Goal: Entertainment & Leisure: Consume media (video, audio)

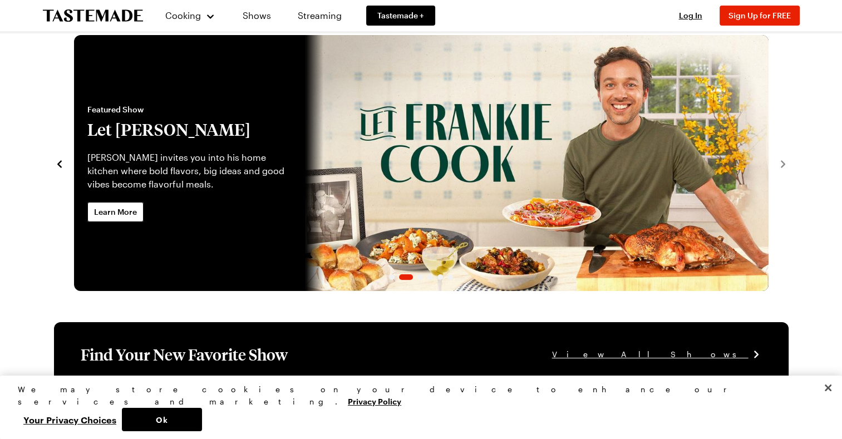
scroll to position [17, 0]
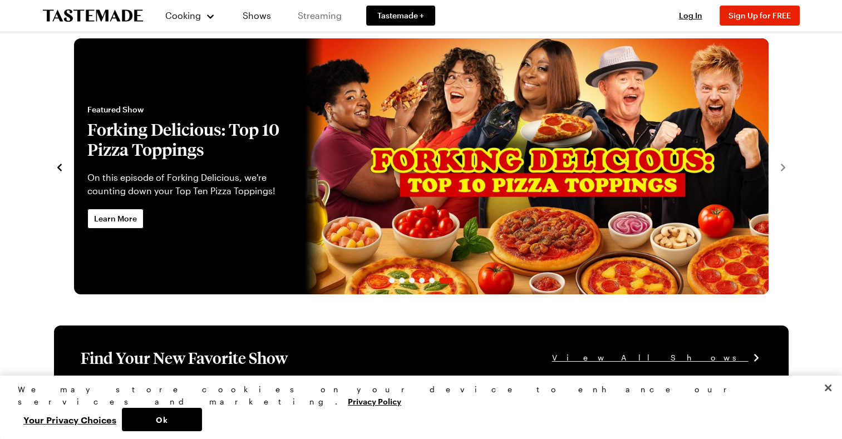
click at [319, 18] on link "Streaming" at bounding box center [319, 15] width 66 height 31
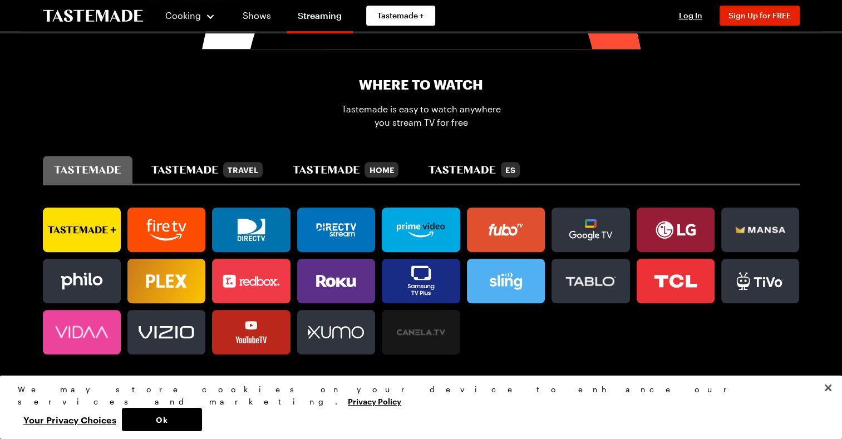
scroll to position [647, 0]
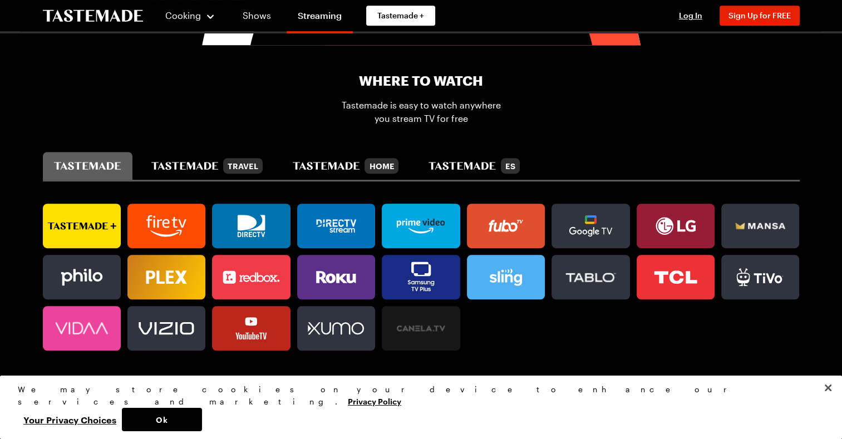
click at [339, 226] on icon at bounding box center [336, 226] width 78 height 22
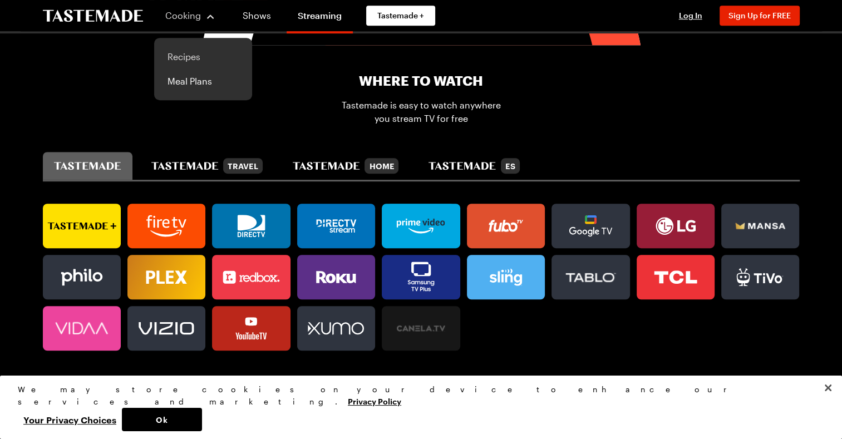
click at [189, 58] on link "Recipes" at bounding box center [203, 56] width 85 height 24
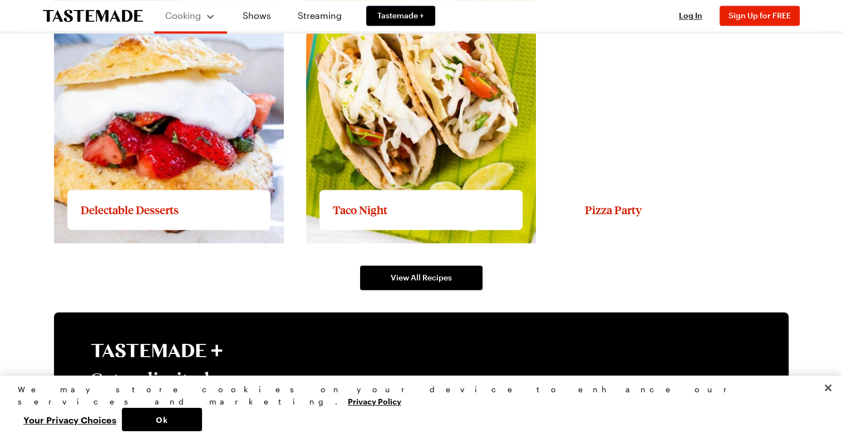
scroll to position [1636, 0]
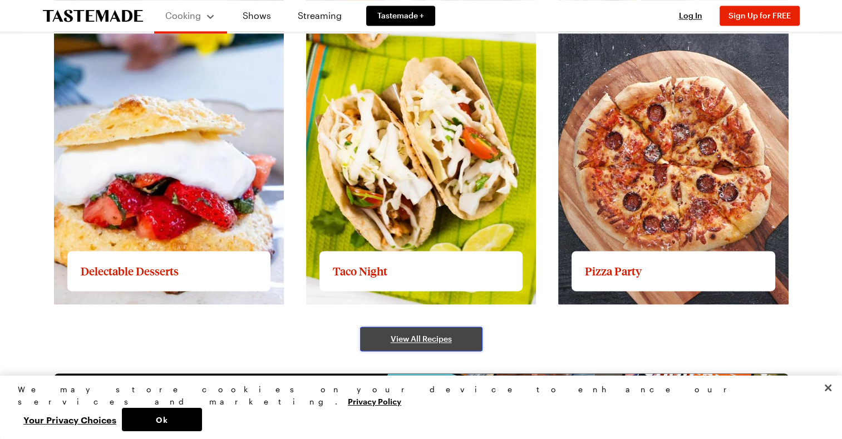
click at [424, 338] on span "View All Recipes" at bounding box center [420, 338] width 61 height 11
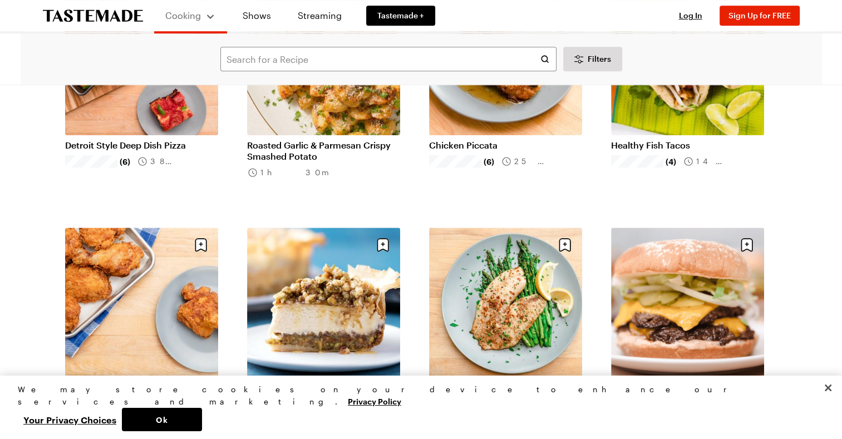
scroll to position [919, 0]
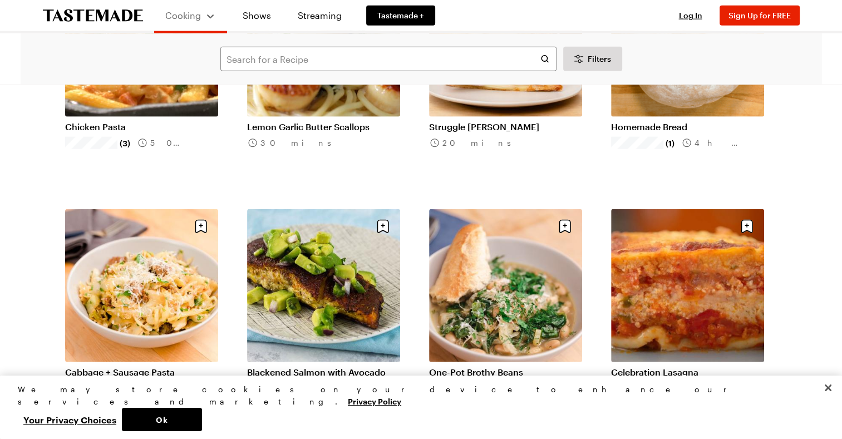
scroll to position [2675, 0]
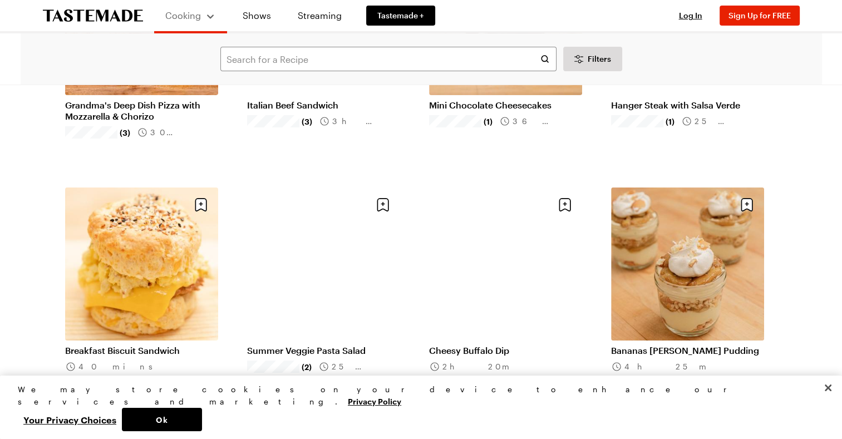
scroll to position [3911, 0]
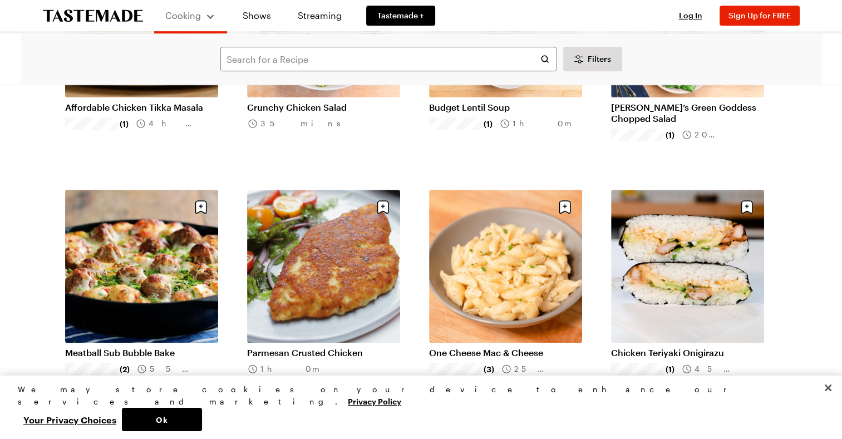
scroll to position [4921, 0]
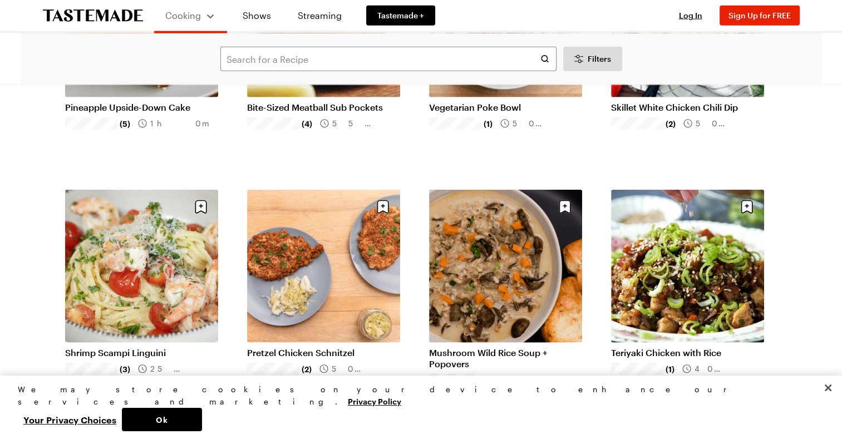
scroll to position [6859, 0]
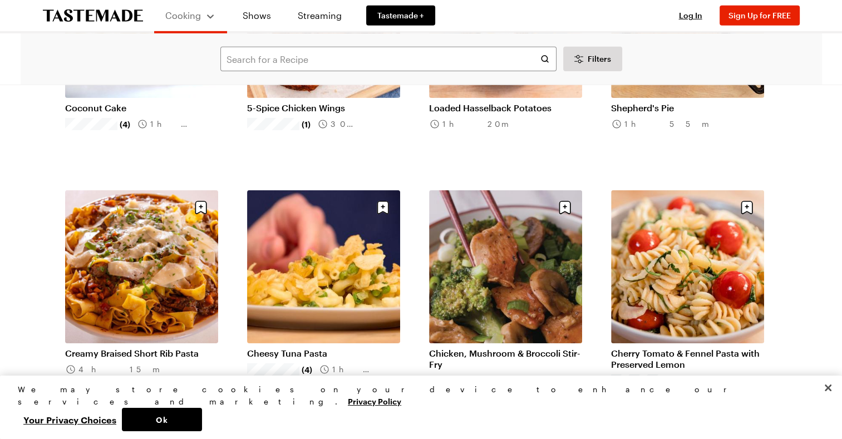
scroll to position [7832, 0]
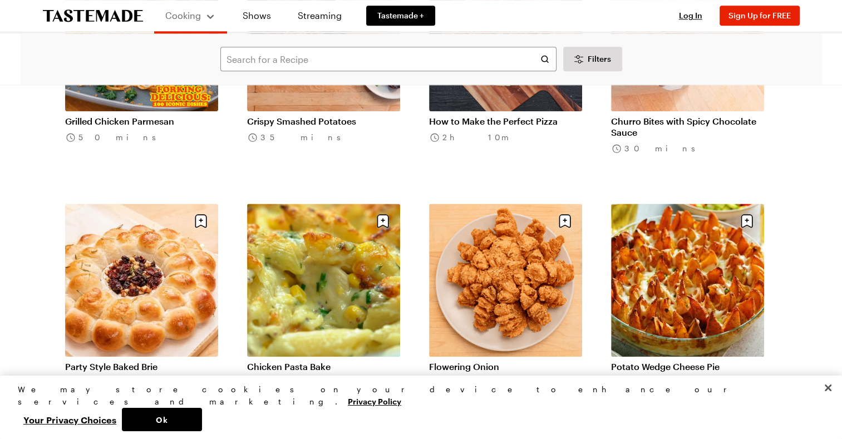
scroll to position [9783, 0]
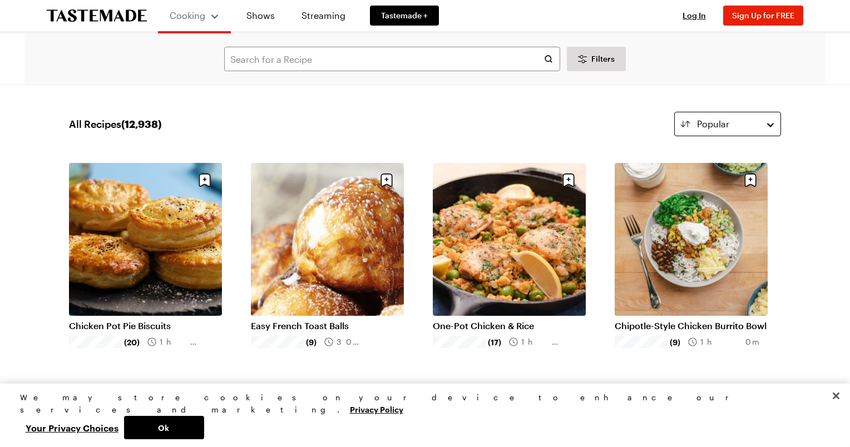
click at [769, 125] on button "Popular" at bounding box center [727, 124] width 107 height 24
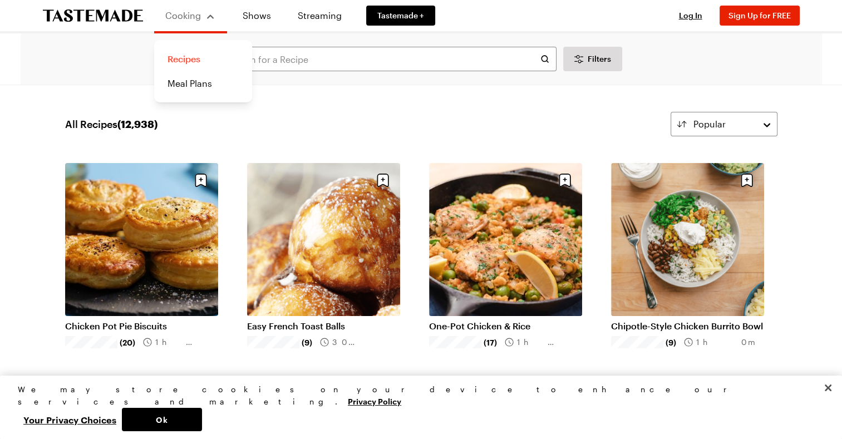
click at [177, 58] on link "Recipes" at bounding box center [203, 59] width 85 height 24
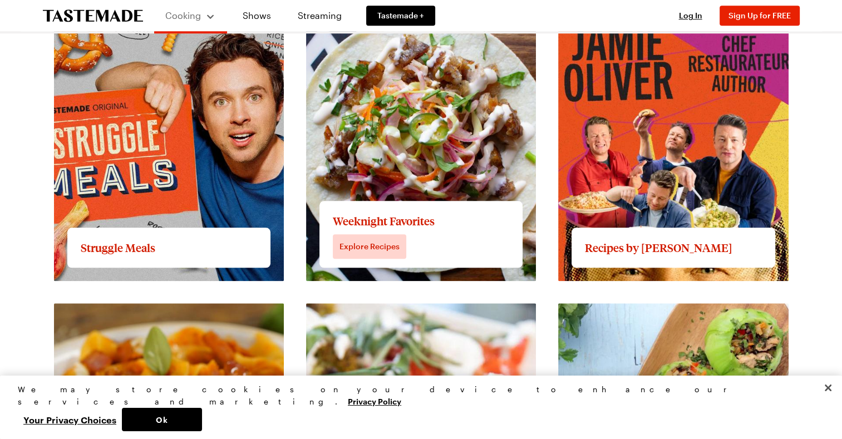
scroll to position [1064, 0]
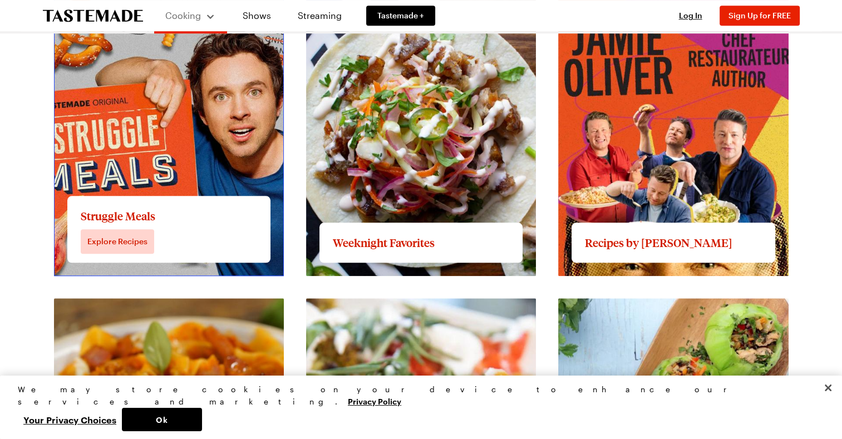
click at [148, 9] on link "View full content for Struggle Meals" at bounding box center [129, 4] width 151 height 11
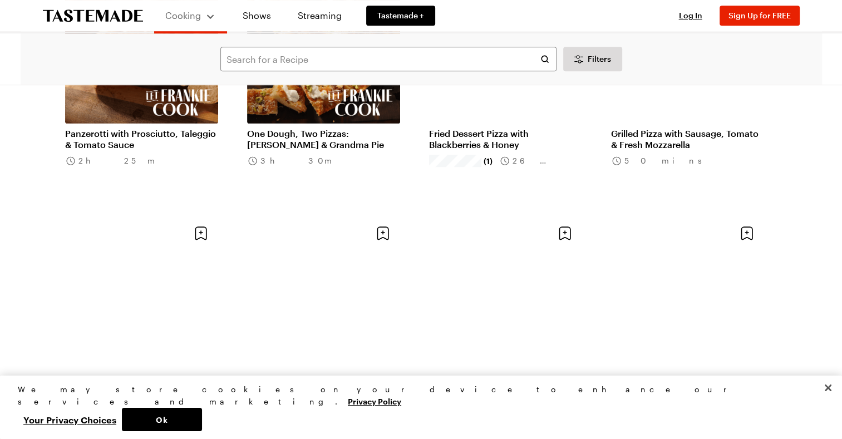
scroll to position [947, 0]
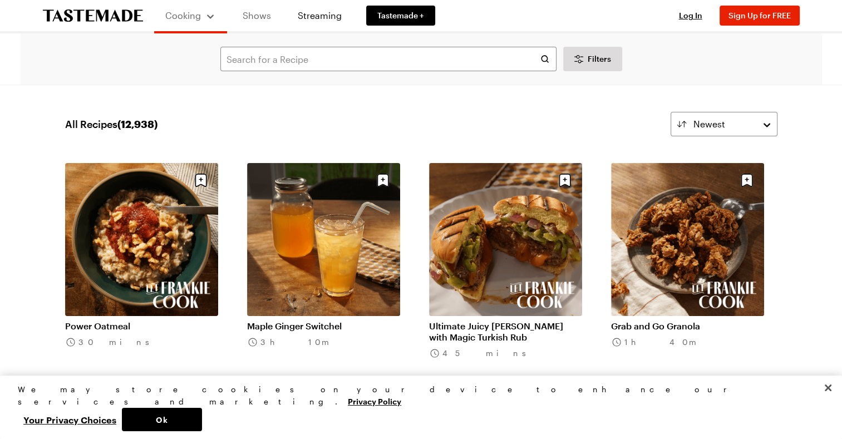
click at [258, 19] on link "Shows" at bounding box center [256, 15] width 51 height 31
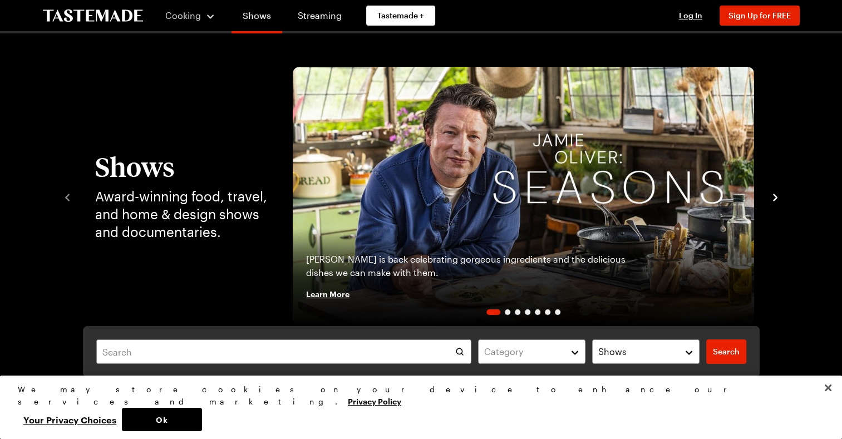
click at [256, 13] on link "Shows" at bounding box center [256, 17] width 51 height 31
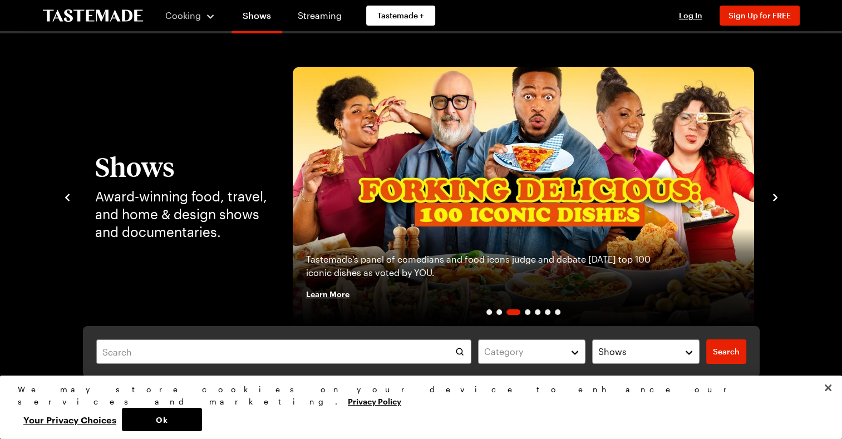
click at [774, 199] on icon "navigate to next item" at bounding box center [775, 197] width 4 height 7
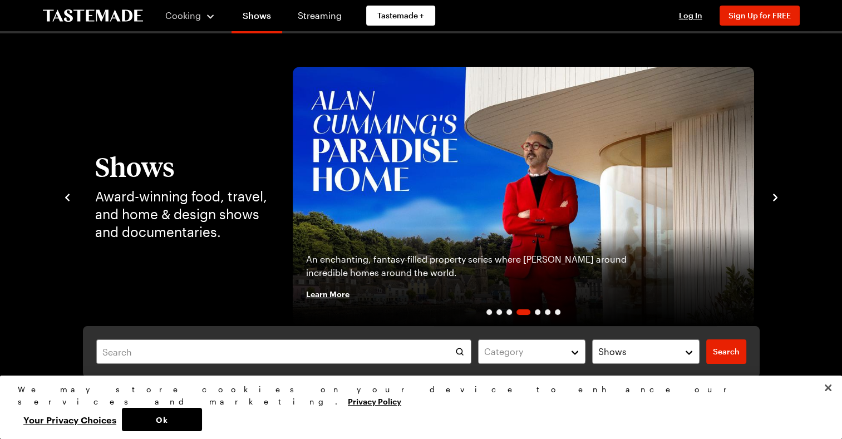
click at [774, 199] on icon "navigate to next item" at bounding box center [775, 197] width 4 height 7
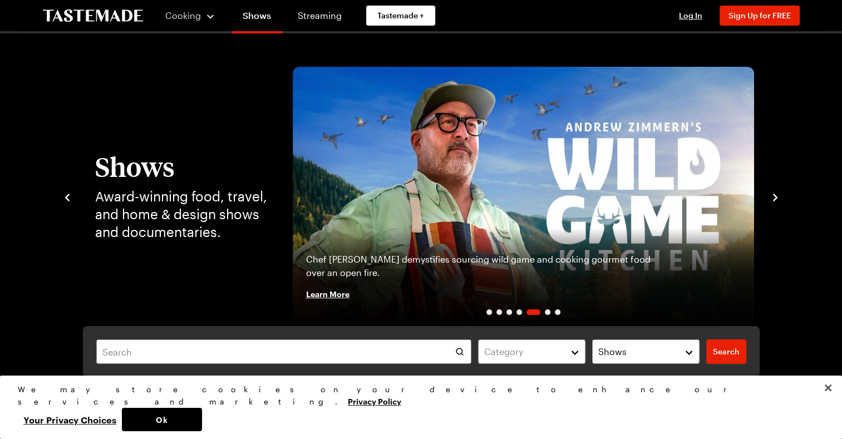
click at [774, 199] on icon "navigate to next item" at bounding box center [775, 197] width 4 height 7
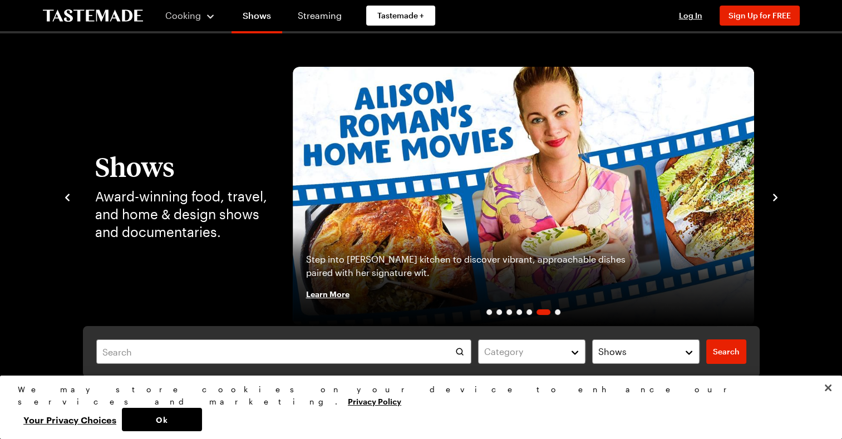
click at [774, 199] on icon "navigate to next item" at bounding box center [775, 197] width 4 height 7
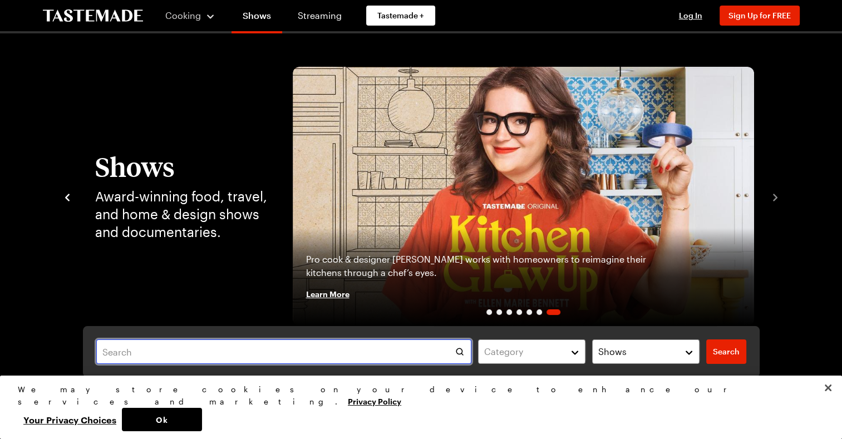
click at [211, 351] on input "text" at bounding box center [283, 351] width 375 height 24
type input "[PERSON_NAME]"
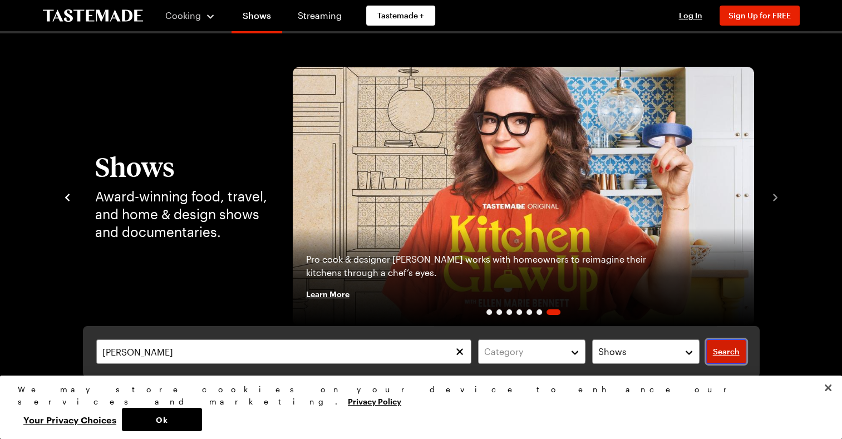
click at [731, 350] on span "Search" at bounding box center [726, 351] width 27 height 11
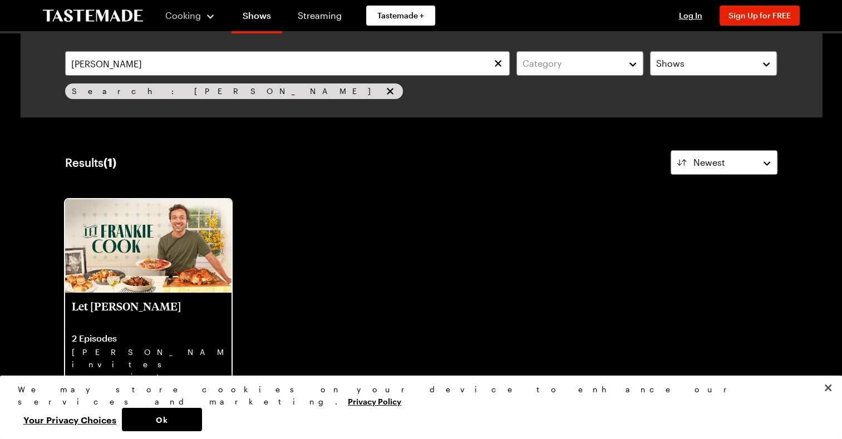
click at [136, 346] on p "[PERSON_NAME] invites you into his home kitchen where bold flavors, big ideas a…" at bounding box center [148, 364] width 153 height 36
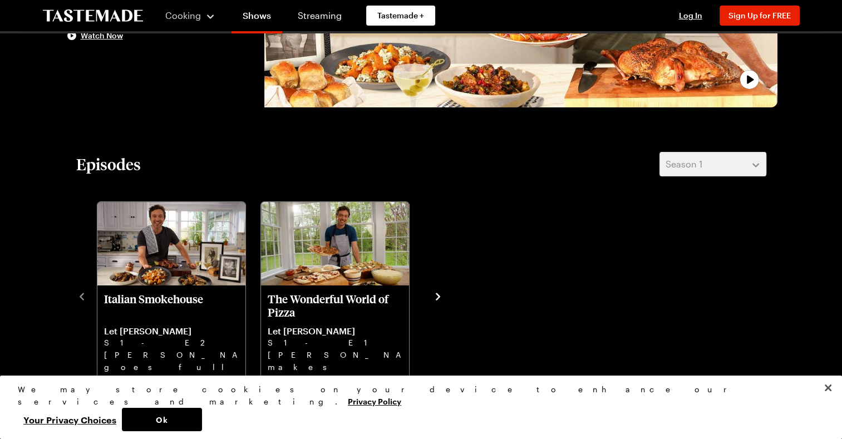
scroll to position [225, 0]
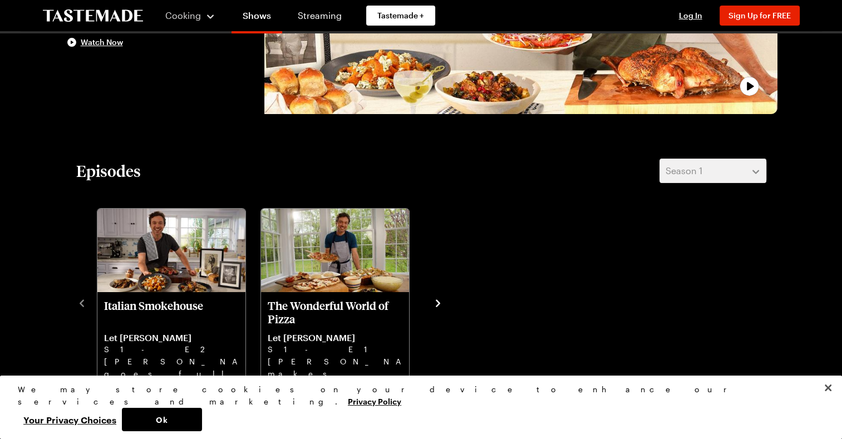
click at [437, 300] on icon "navigate to next item" at bounding box center [438, 302] width 4 height 7
click at [434, 300] on icon "navigate to next item" at bounding box center [437, 303] width 11 height 11
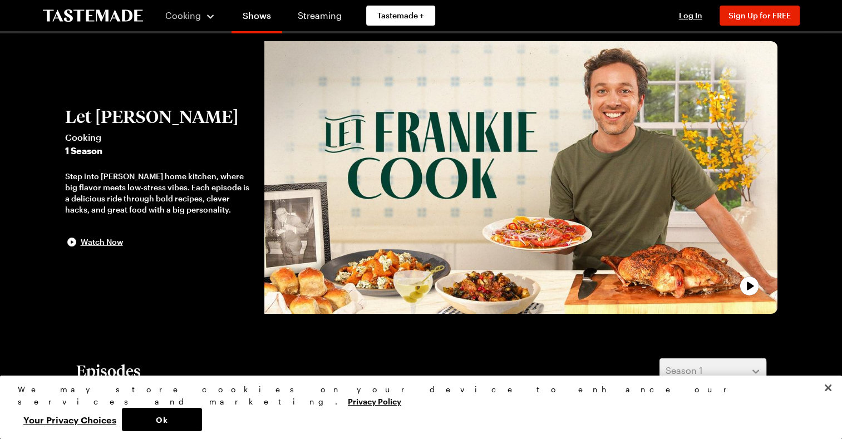
scroll to position [15, 0]
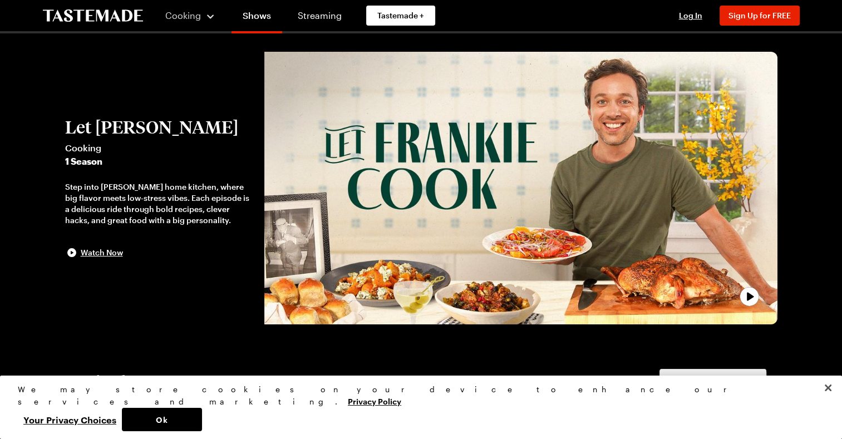
click at [751, 294] on icon "play trailer" at bounding box center [749, 296] width 22 height 22
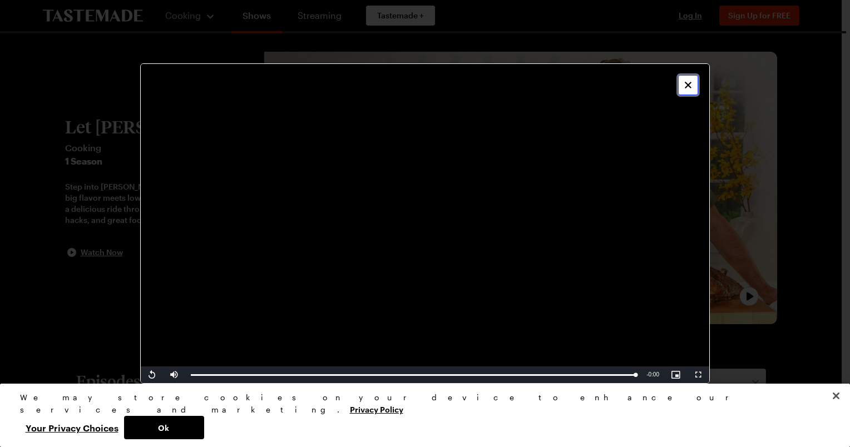
click at [684, 88] on icon "Close" at bounding box center [687, 85] width 11 height 11
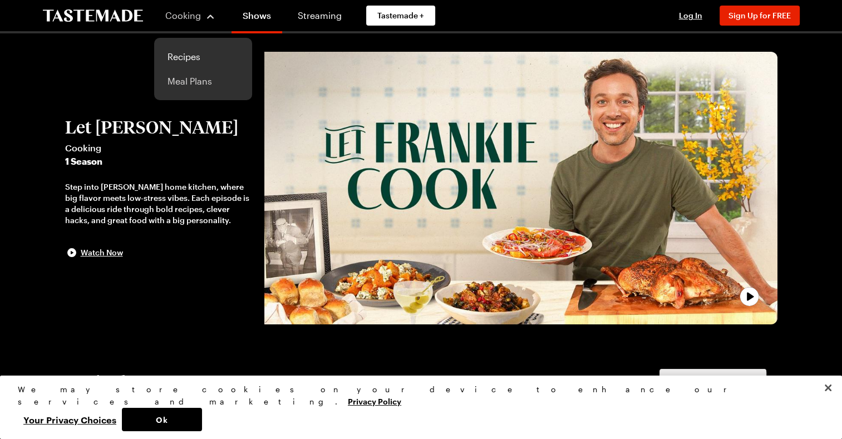
click at [184, 79] on link "Meal Plans" at bounding box center [203, 81] width 85 height 24
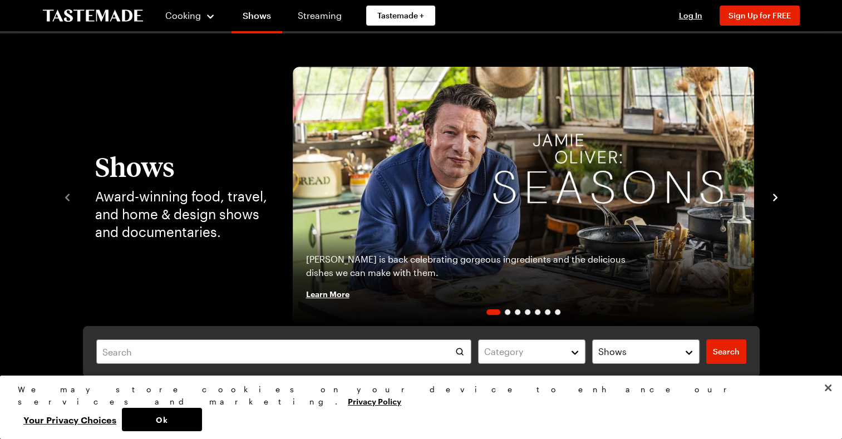
click at [647, 219] on img "1 / 7" at bounding box center [523, 196] width 461 height 259
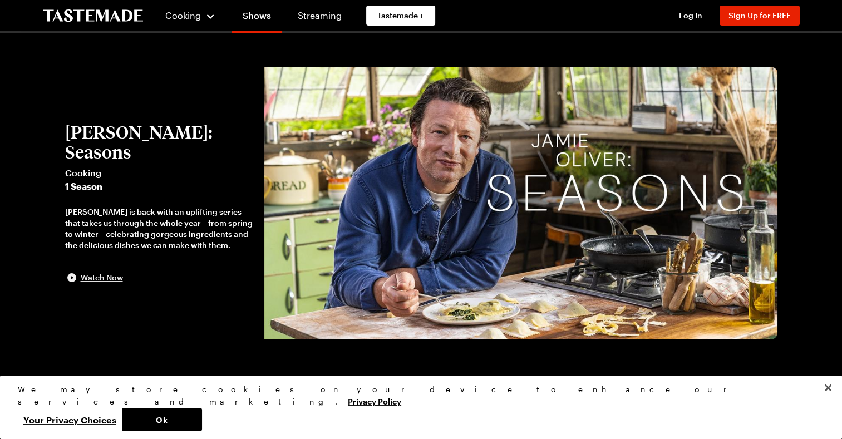
click at [114, 272] on span "Watch Now" at bounding box center [102, 277] width 42 height 11
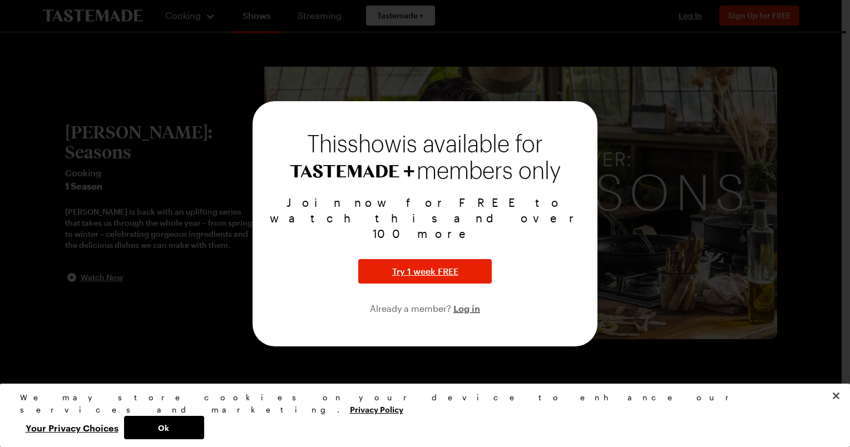
click at [803, 105] on div at bounding box center [425, 223] width 850 height 447
